Goal: Task Accomplishment & Management: Use online tool/utility

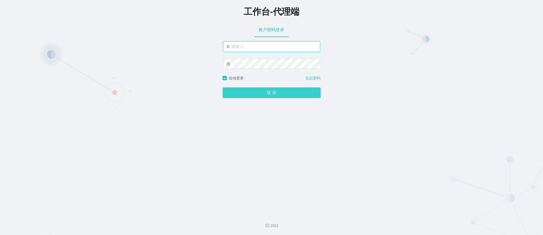
type input "sanzang1"
click at [258, 92] on button "登 录" at bounding box center [272, 92] width 98 height 11
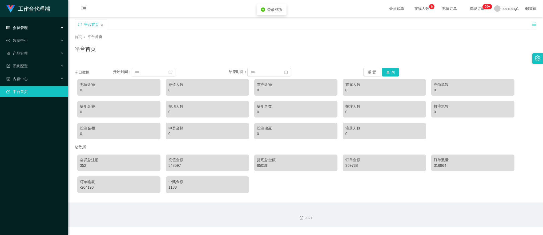
click at [20, 26] on span "会员管理" at bounding box center [16, 28] width 21 height 4
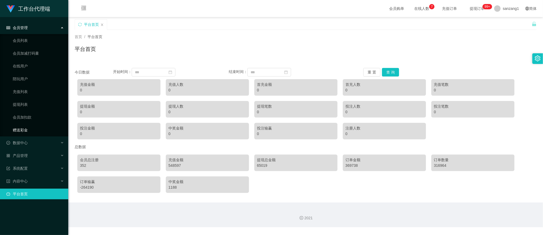
click at [29, 130] on link "赠送彩金" at bounding box center [38, 130] width 51 height 11
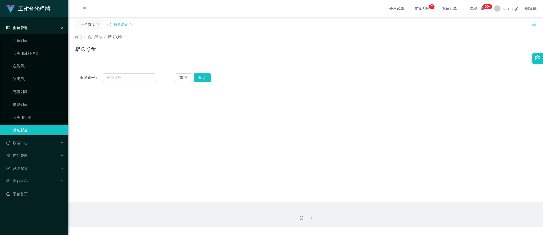
click at [22, 27] on span "会员管理" at bounding box center [16, 28] width 21 height 4
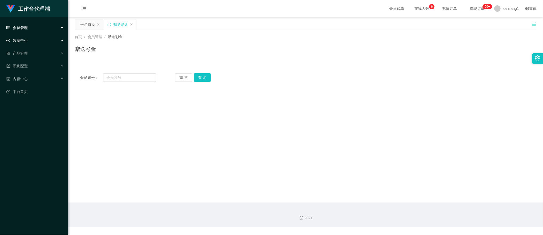
click at [23, 38] on span "数据中心" at bounding box center [16, 40] width 21 height 4
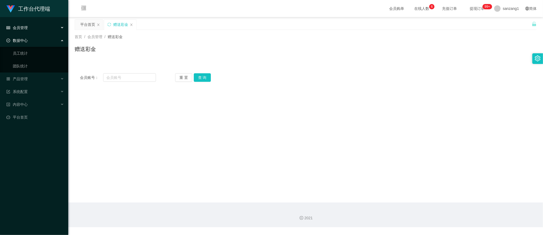
click at [23, 42] on div "数据中心" at bounding box center [34, 40] width 68 height 11
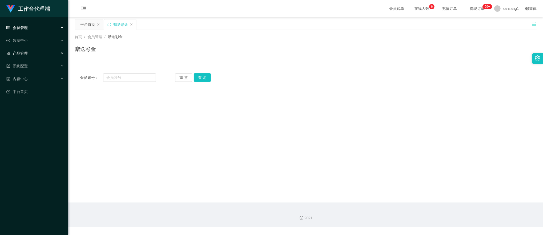
click at [24, 51] on span "产品管理" at bounding box center [16, 53] width 21 height 4
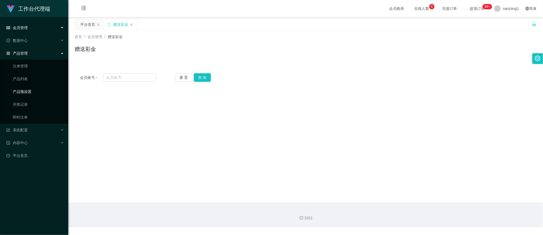
click at [22, 89] on link "产品预设置" at bounding box center [38, 91] width 51 height 11
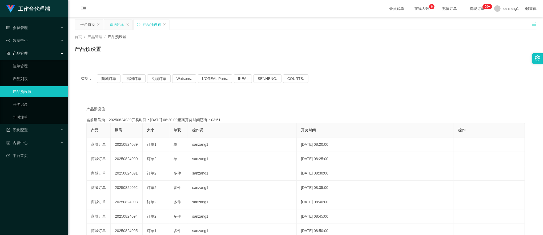
click at [115, 24] on div "赠送彩金" at bounding box center [117, 24] width 15 height 10
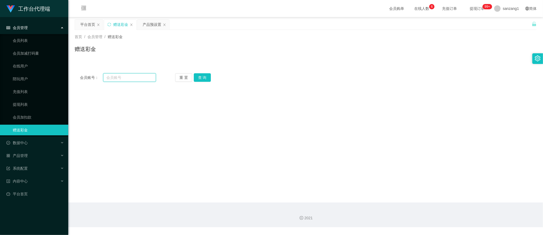
click at [124, 76] on input "text" at bounding box center [129, 77] width 53 height 9
click at [114, 78] on input "text" at bounding box center [129, 77] width 53 height 9
click at [135, 76] on input "text" at bounding box center [129, 77] width 53 height 9
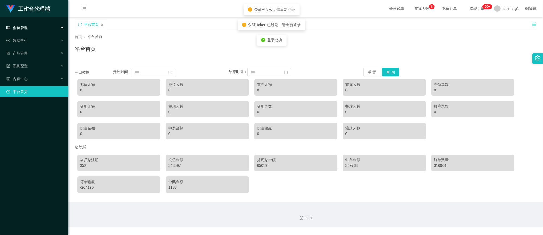
click at [26, 28] on span "会员管理" at bounding box center [16, 28] width 21 height 4
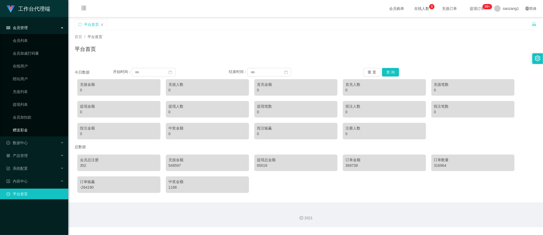
drag, startPoint x: 23, startPoint y: 131, endPoint x: 25, endPoint y: 126, distance: 5.7
click at [23, 131] on link "赠送彩金" at bounding box center [38, 130] width 51 height 11
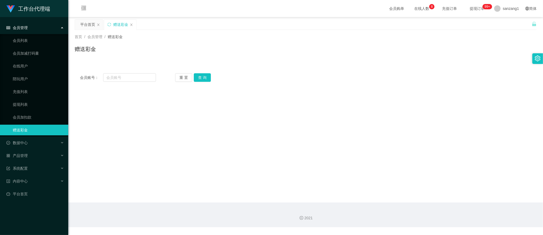
click at [29, 29] on div "会员管理" at bounding box center [34, 27] width 68 height 11
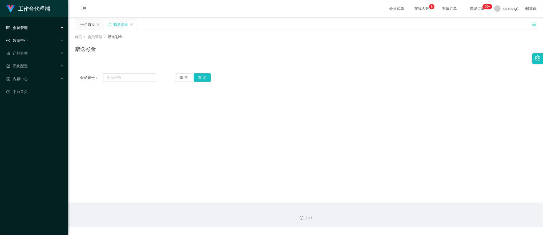
click at [30, 40] on div "数据中心" at bounding box center [34, 40] width 68 height 11
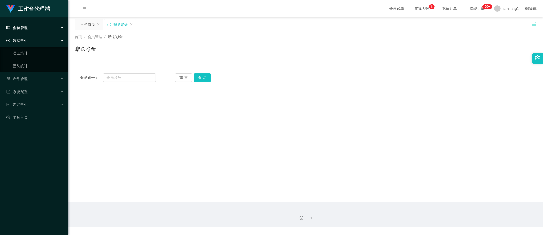
drag, startPoint x: 30, startPoint y: 39, endPoint x: 31, endPoint y: 43, distance: 4.4
click at [31, 39] on div "数据中心" at bounding box center [34, 40] width 68 height 11
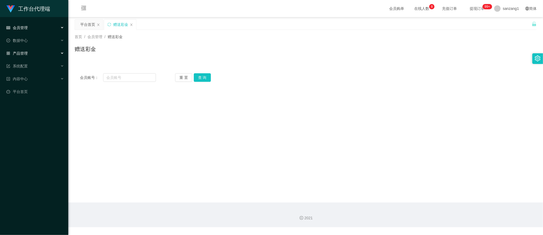
click at [30, 54] on div "产品管理" at bounding box center [34, 53] width 68 height 11
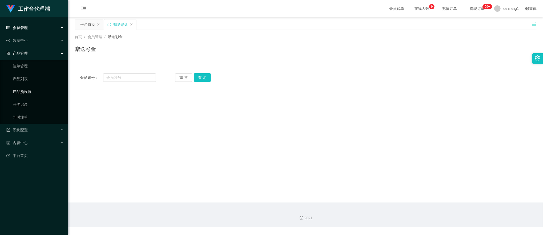
click at [26, 88] on link "产品预设置" at bounding box center [38, 91] width 51 height 11
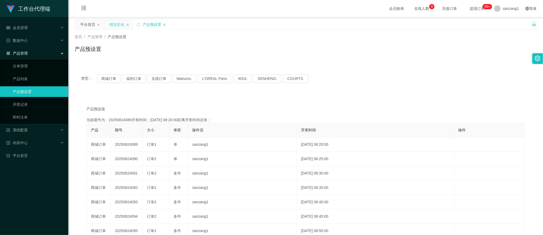
click at [120, 27] on div "赠送彩金" at bounding box center [117, 24] width 15 height 10
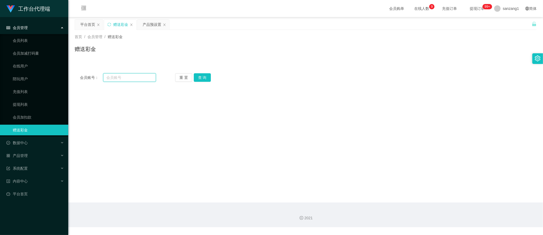
click at [113, 78] on input "text" at bounding box center [129, 77] width 53 height 9
click at [120, 76] on input "text" at bounding box center [129, 77] width 53 height 9
paste input "Jay"
type input "Jay"
click at [208, 76] on button "查 询" at bounding box center [202, 77] width 17 height 9
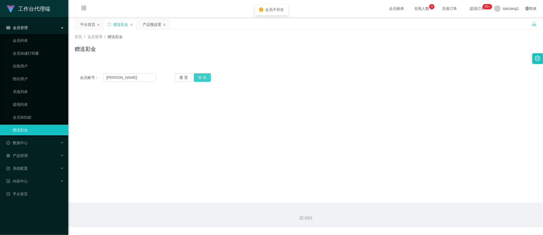
click at [206, 77] on button "查 询" at bounding box center [202, 77] width 17 height 9
